Goal: Check status: Check status

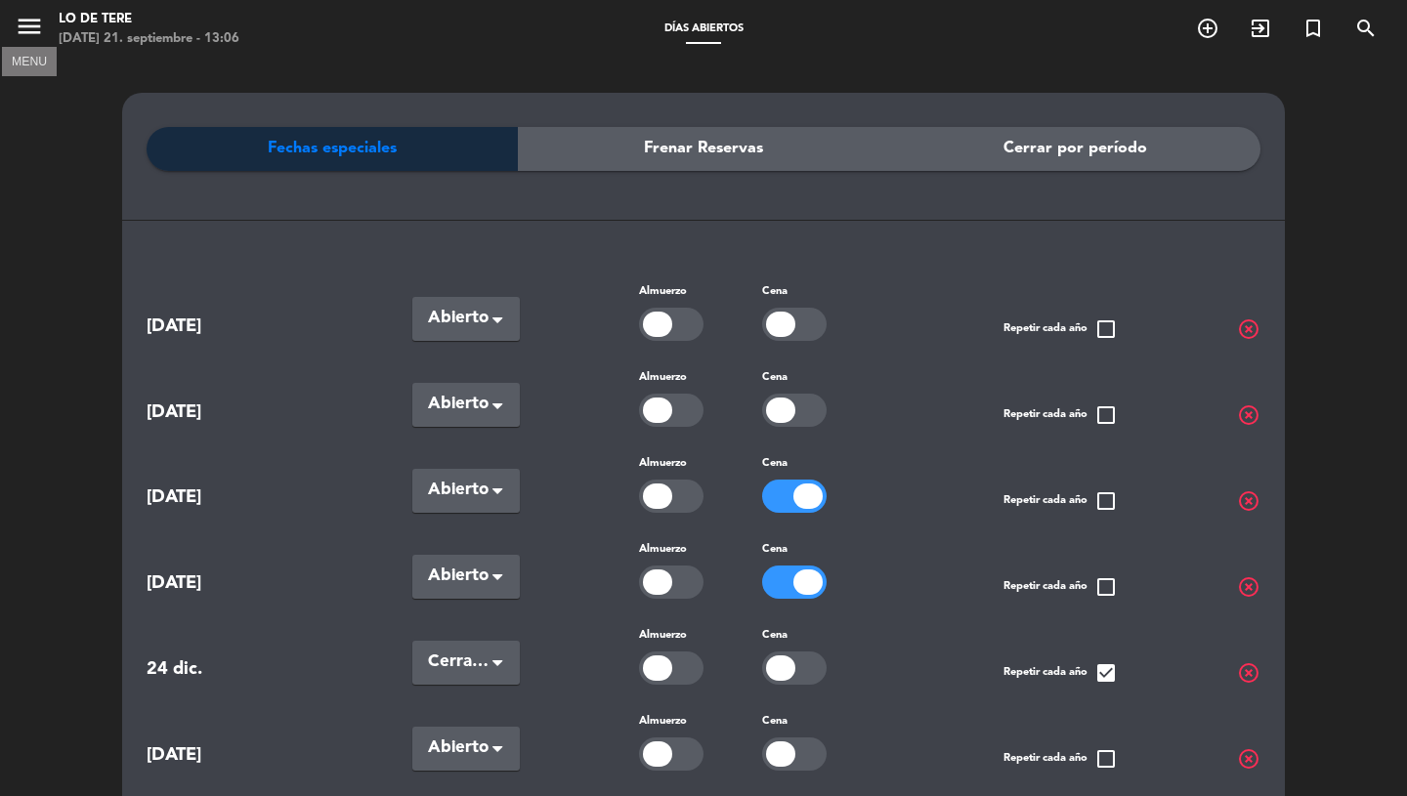
click at [43, 21] on icon "menu" at bounding box center [29, 26] width 29 height 29
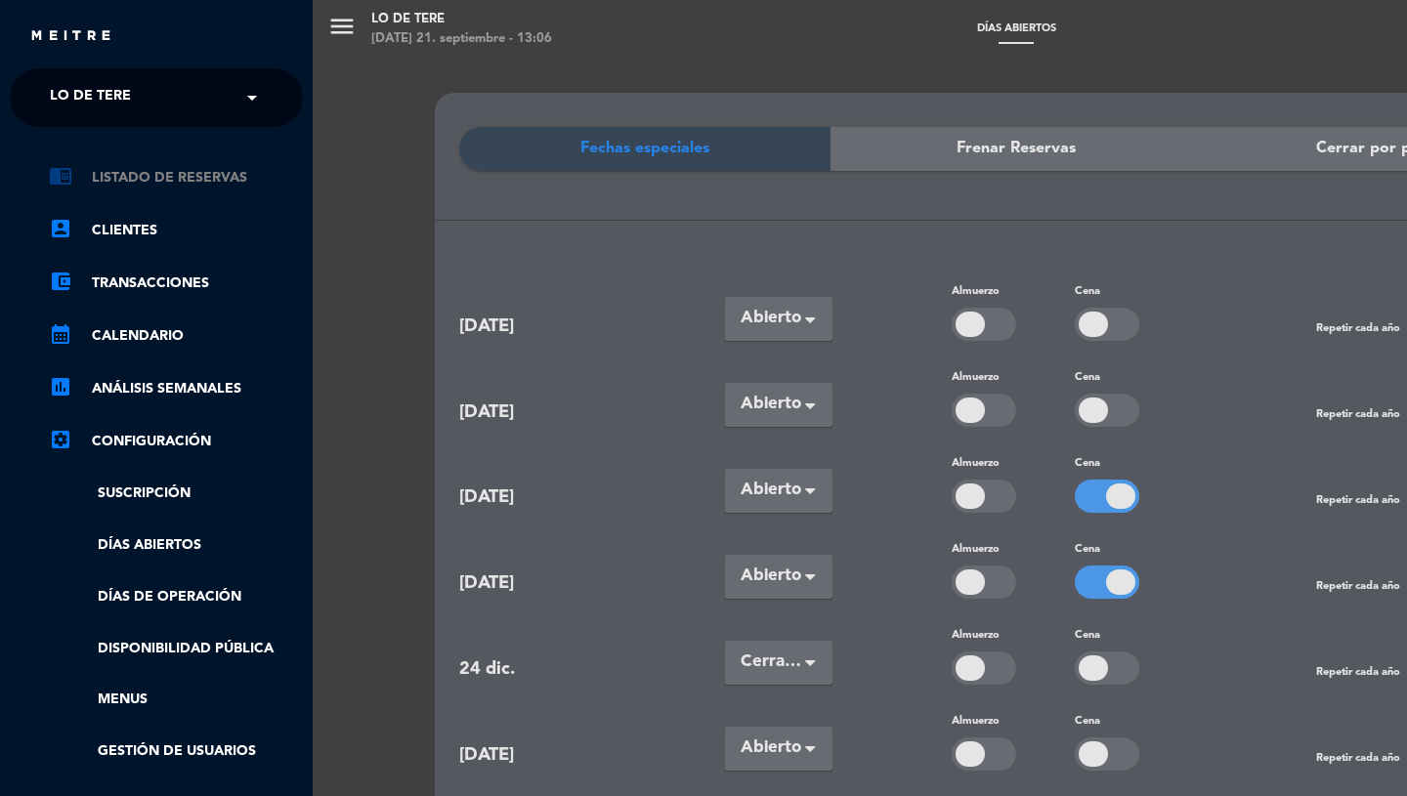
click at [128, 175] on link "chrome_reader_mode Listado de Reservas" at bounding box center [176, 177] width 254 height 23
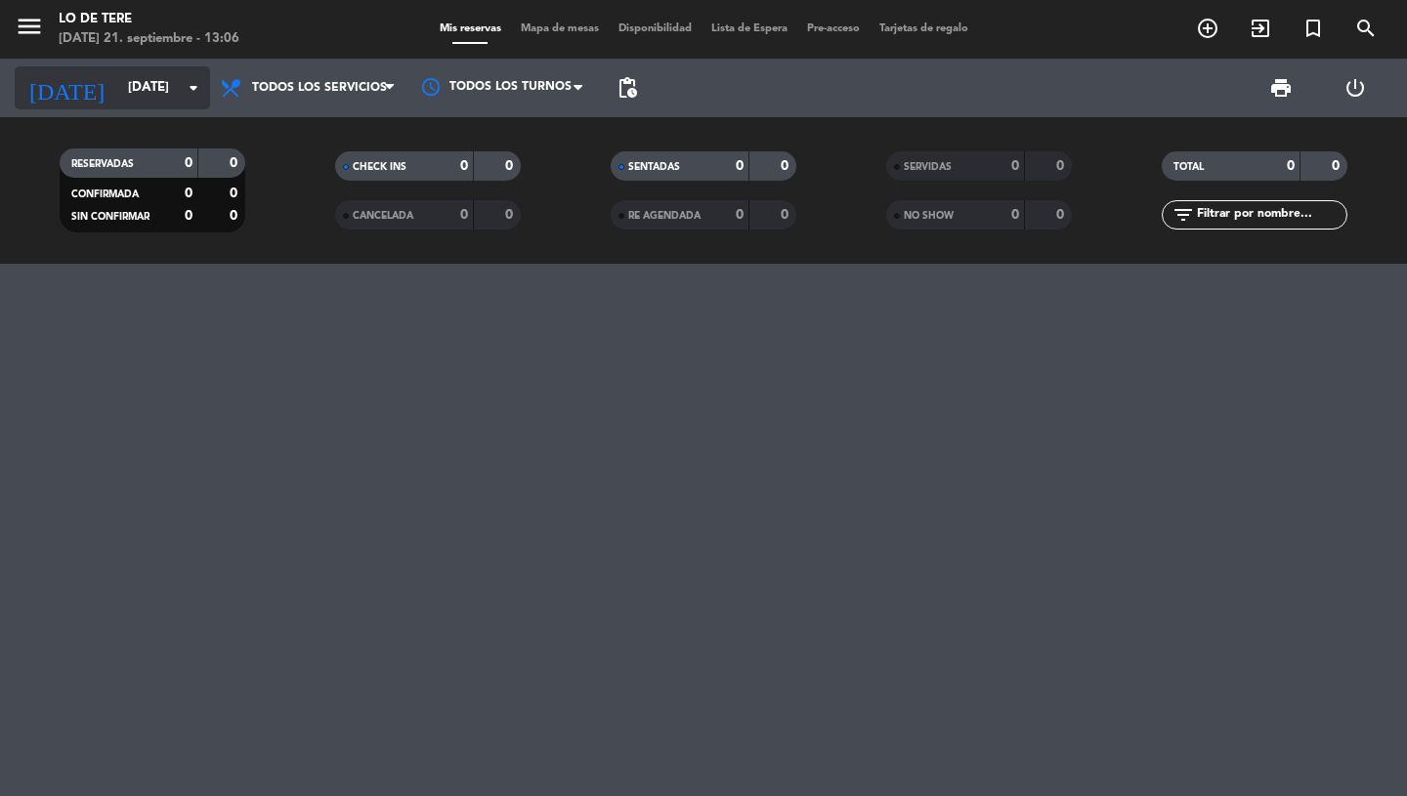
click at [184, 108] on div "[DATE] [DATE] arrow_drop_down" at bounding box center [112, 87] width 195 height 43
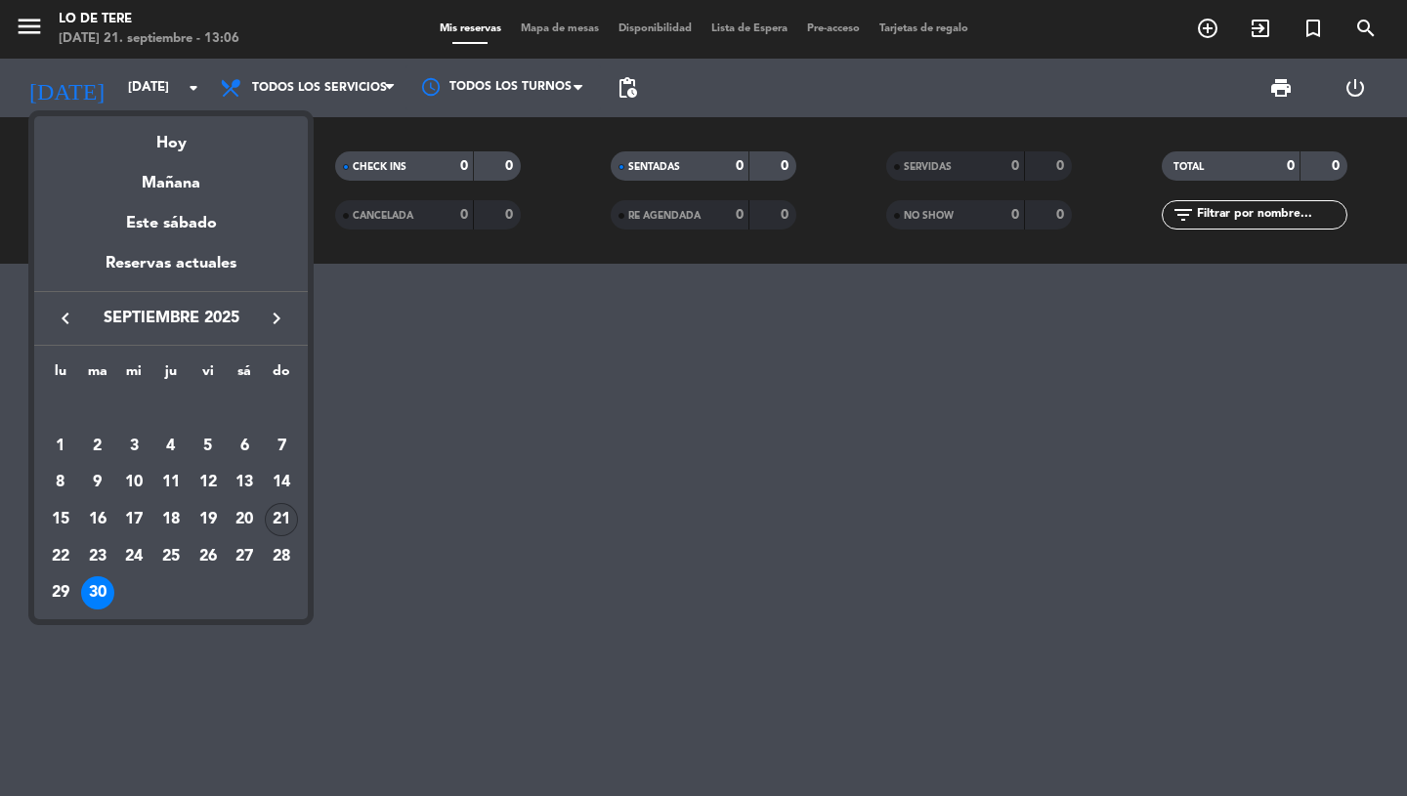
click at [284, 506] on div "21" at bounding box center [281, 519] width 33 height 33
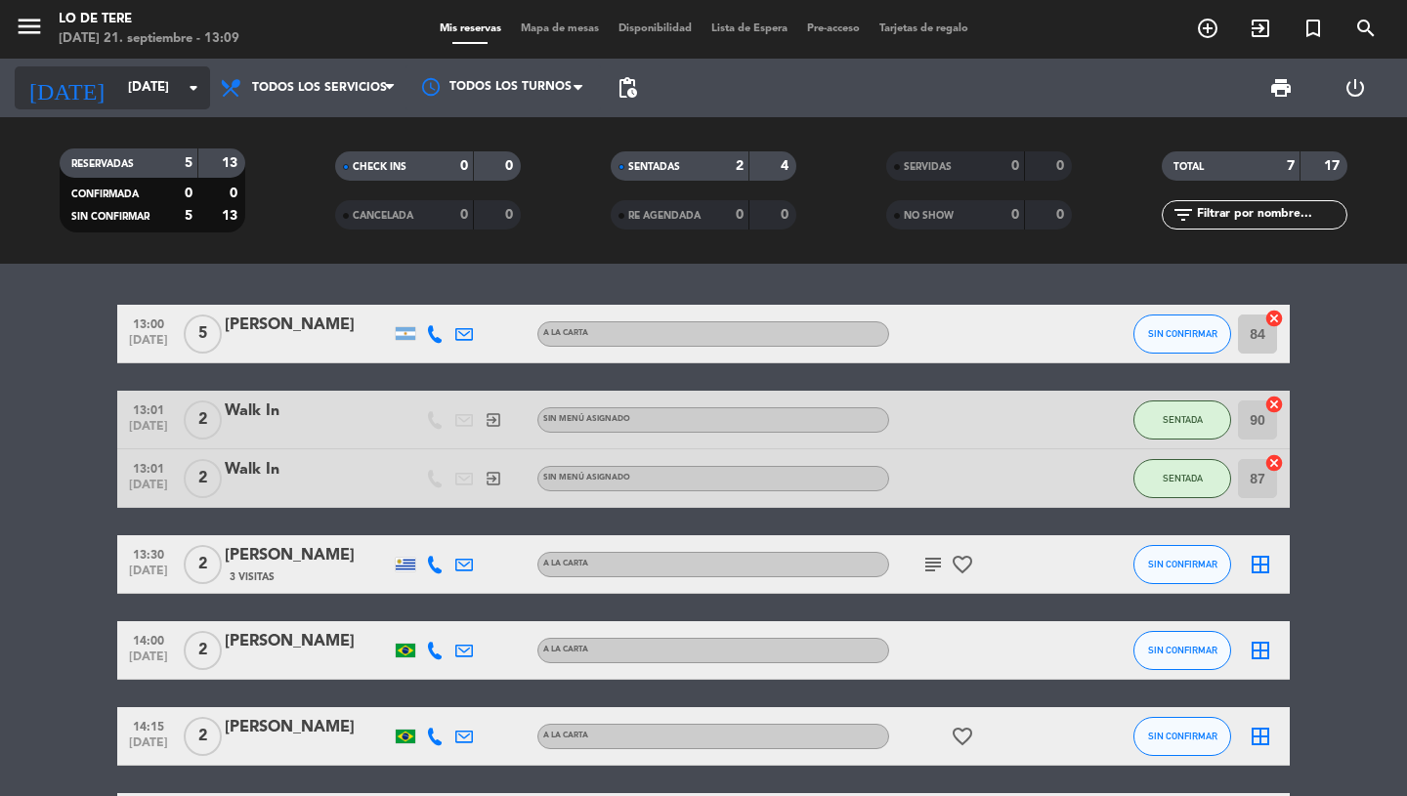
click at [193, 94] on icon "arrow_drop_down" at bounding box center [193, 87] width 23 height 23
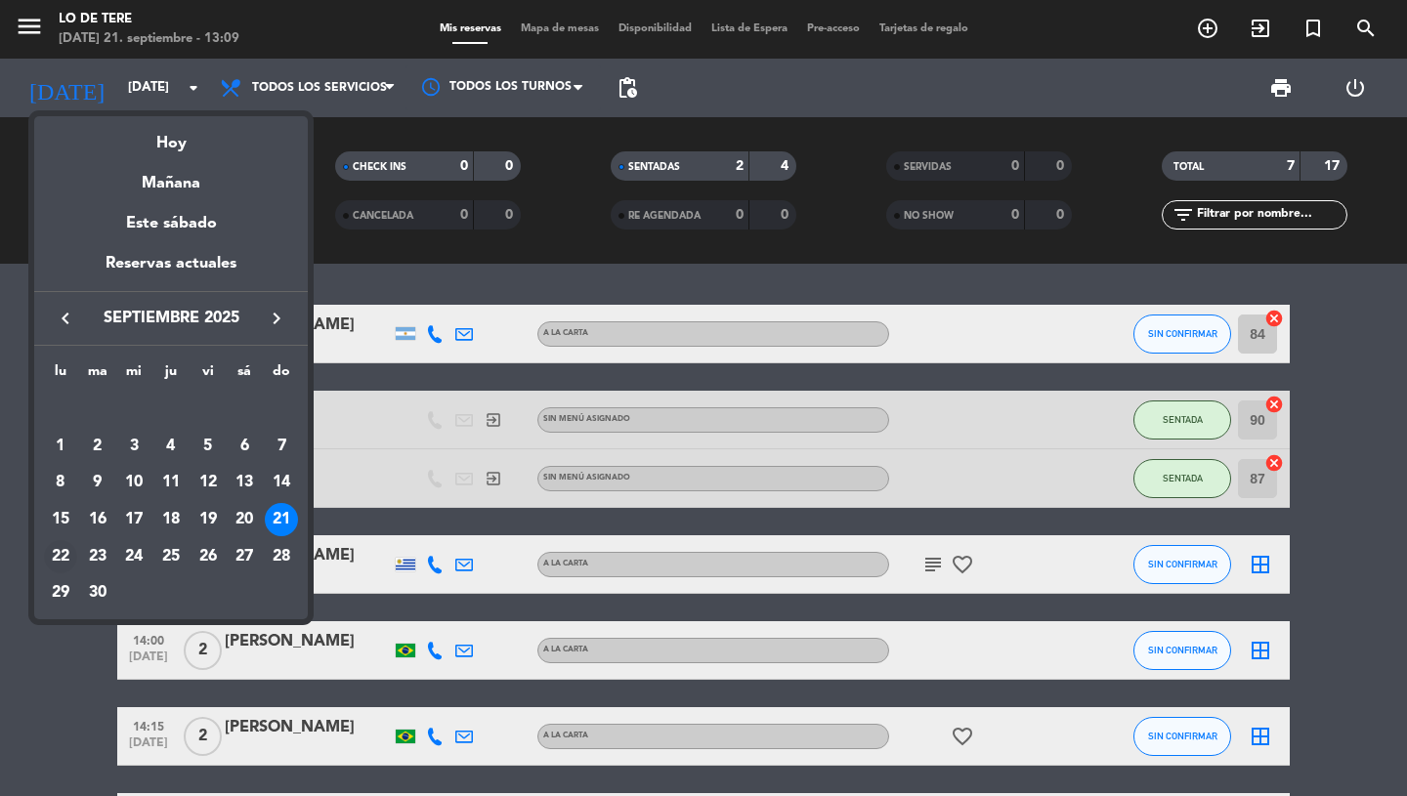
click at [54, 555] on div "22" at bounding box center [60, 556] width 33 height 33
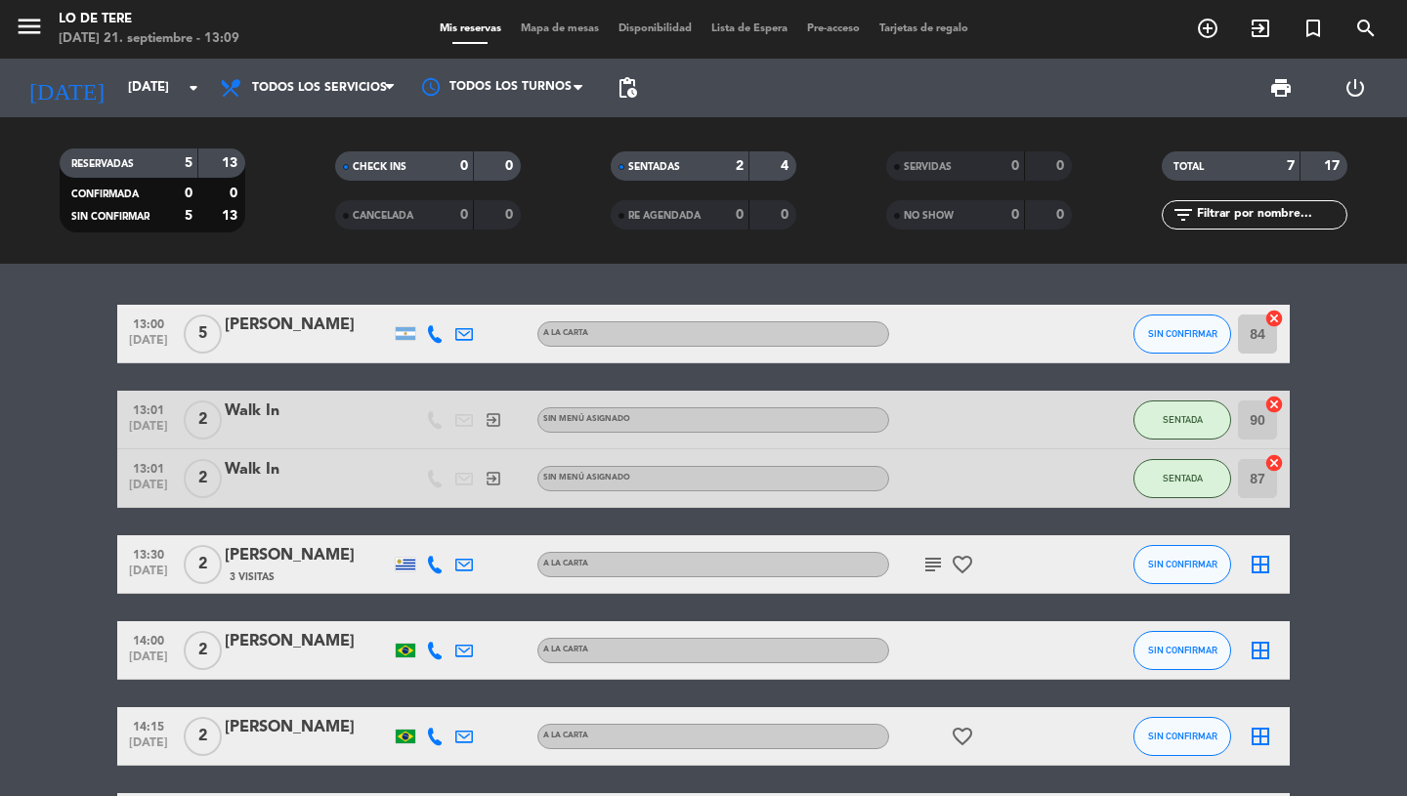
type input "[DATE]"
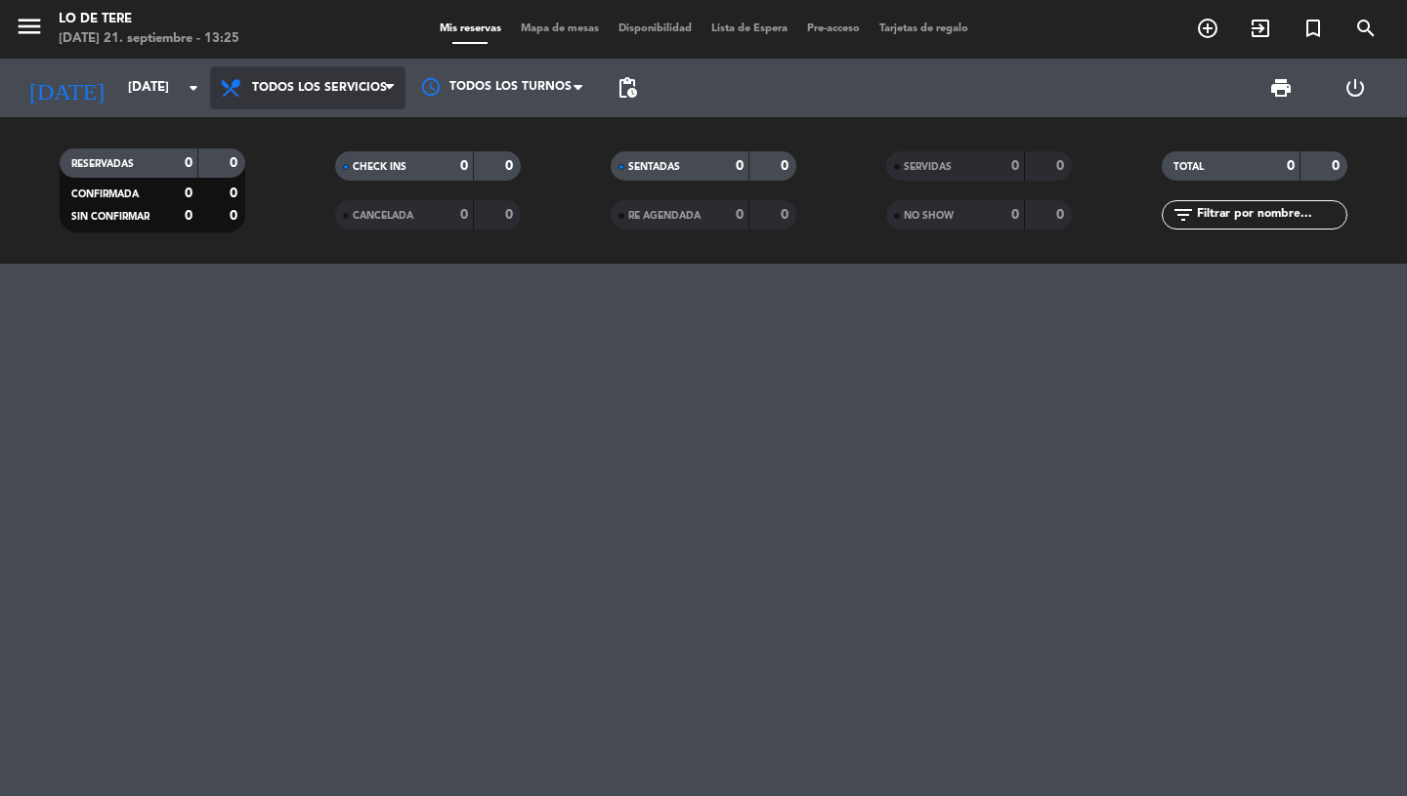
click at [297, 87] on span "Todos los servicios" at bounding box center [319, 88] width 135 height 14
click at [333, 334] on div at bounding box center [703, 530] width 1407 height 533
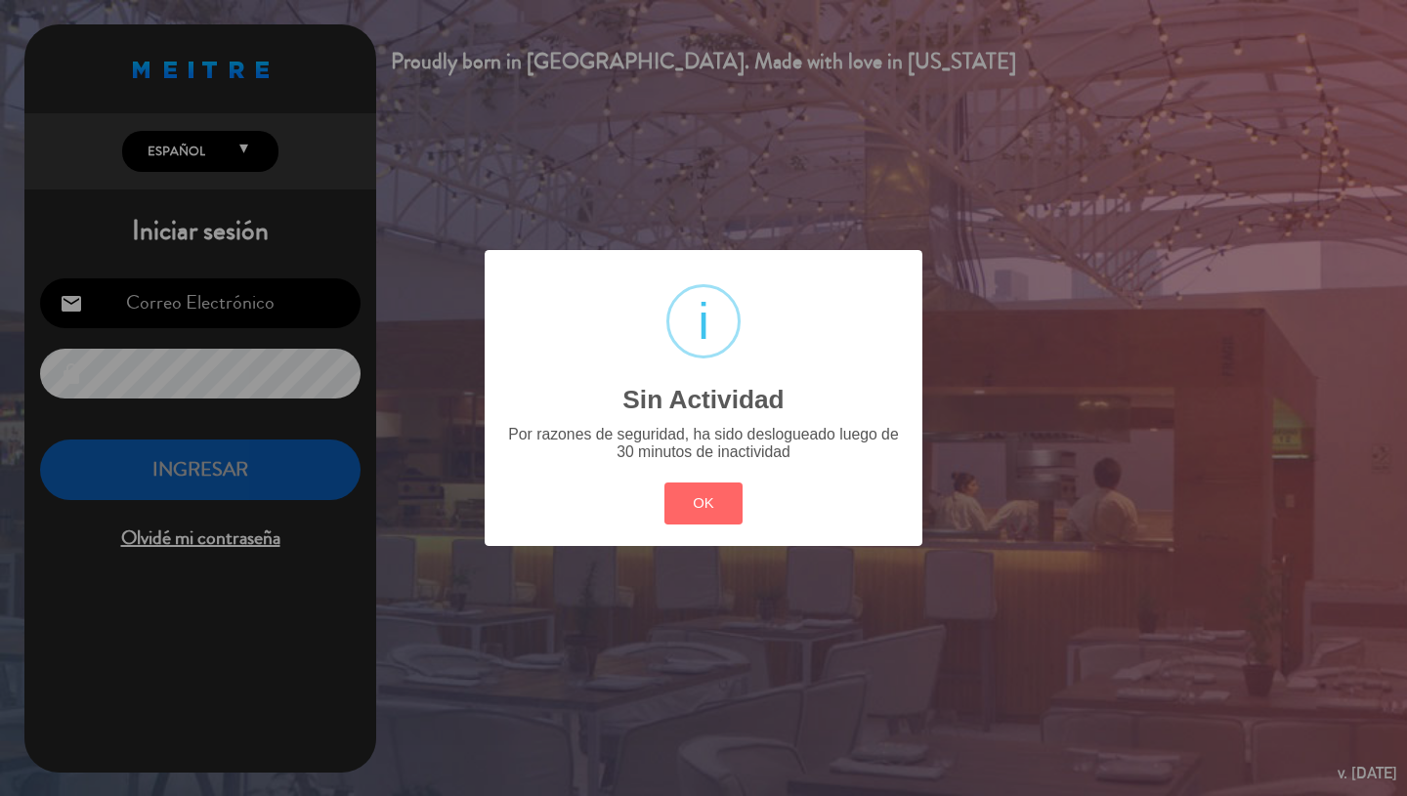
click at [558, 529] on div "OK Cancel" at bounding box center [704, 503] width 88 height 51
click at [558, 511] on button "OK" at bounding box center [703, 504] width 79 height 42
